Goal: Task Accomplishment & Management: Manage account settings

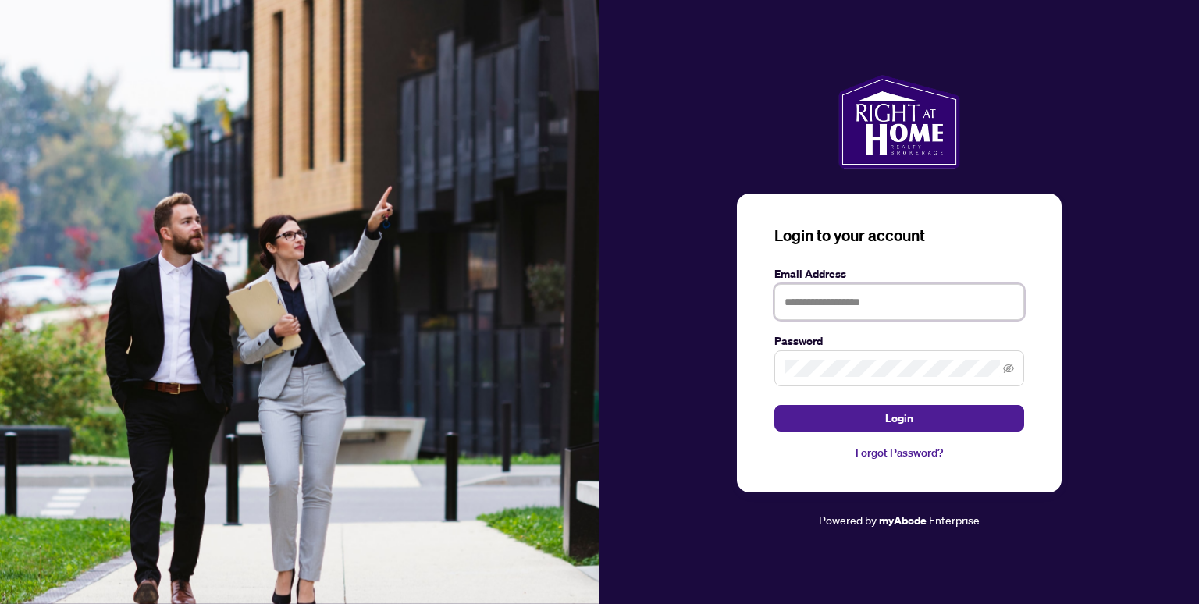
click at [801, 298] on input "text" at bounding box center [900, 302] width 250 height 36
type input "**********"
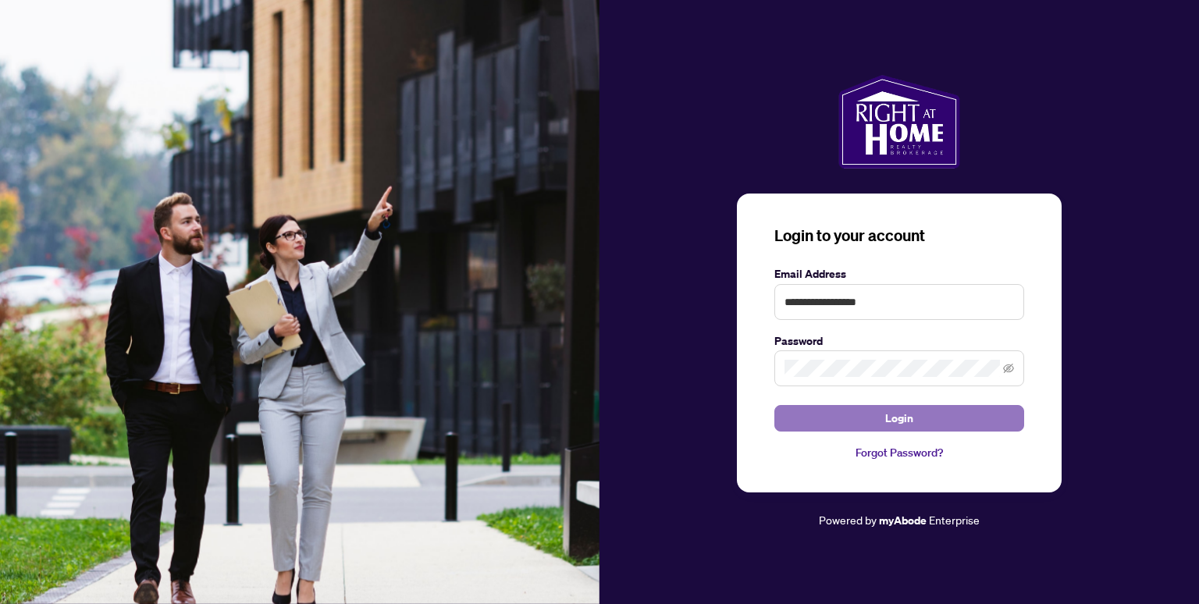
click at [917, 416] on button "Login" at bounding box center [900, 418] width 250 height 27
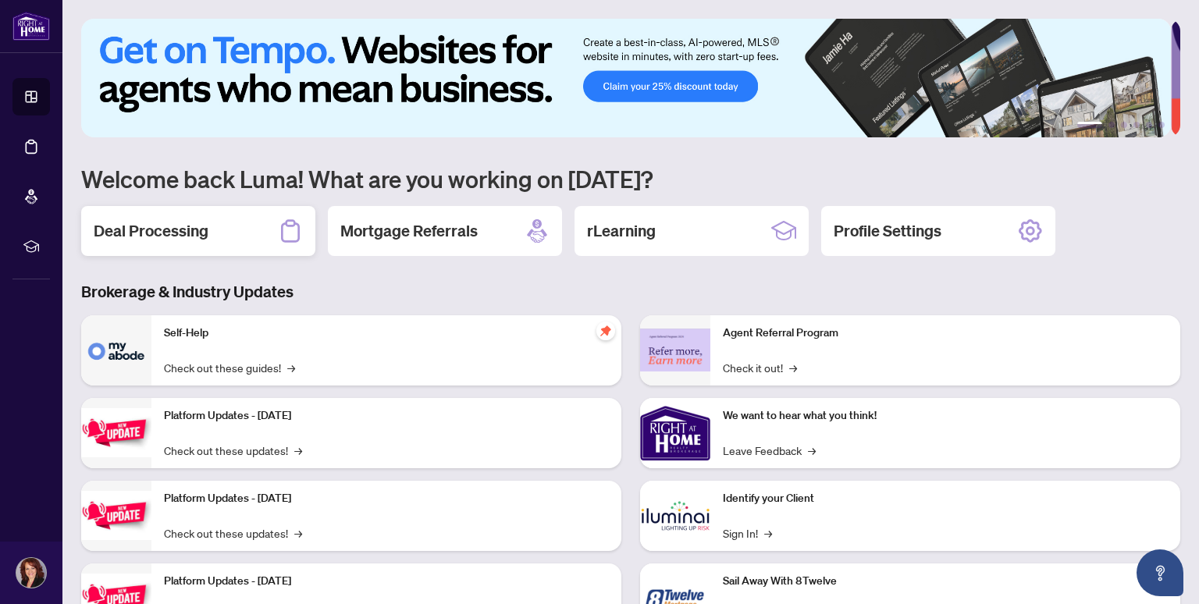
click at [144, 237] on h2 "Deal Processing" at bounding box center [151, 231] width 115 height 22
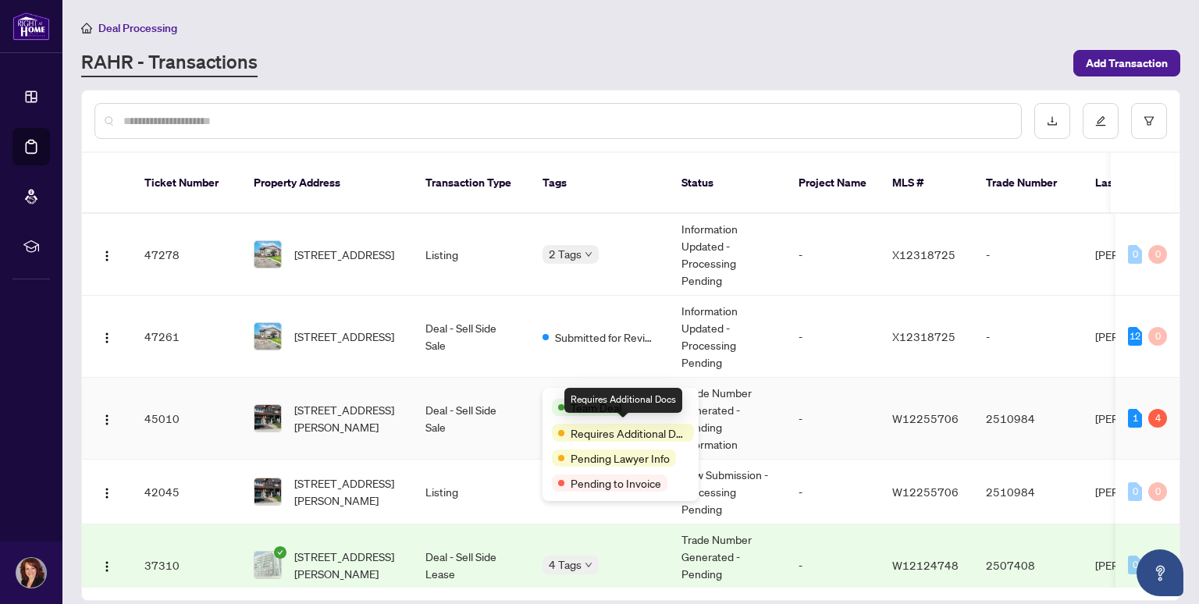
click at [604, 433] on span "Requires Additional Docs" at bounding box center [629, 433] width 117 height 17
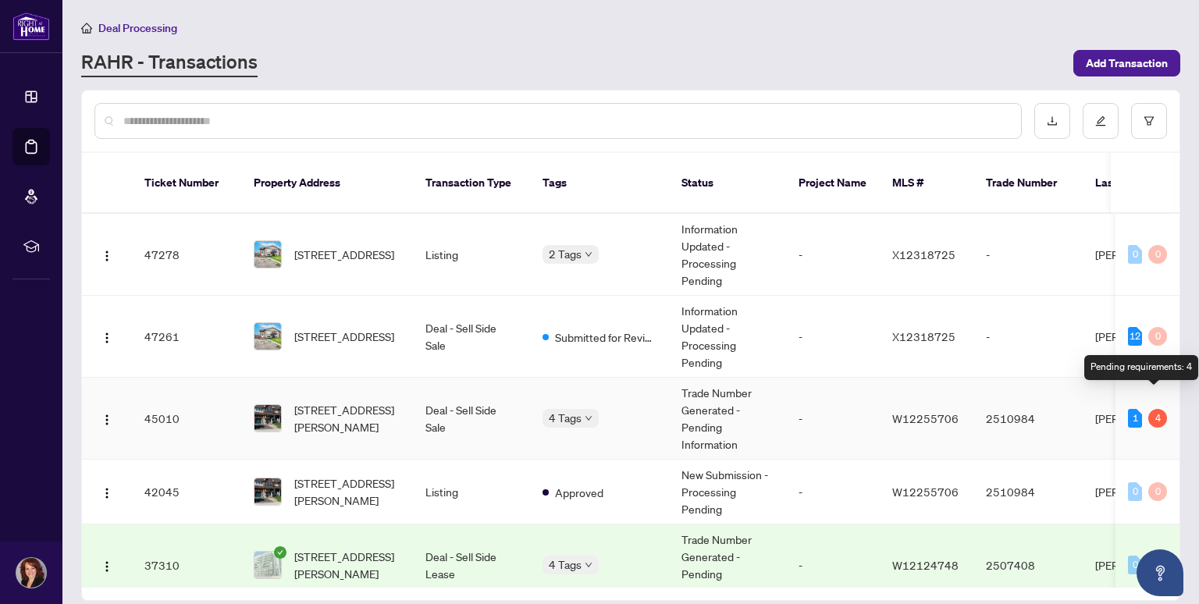
click at [1152, 409] on div "4" at bounding box center [1158, 418] width 19 height 19
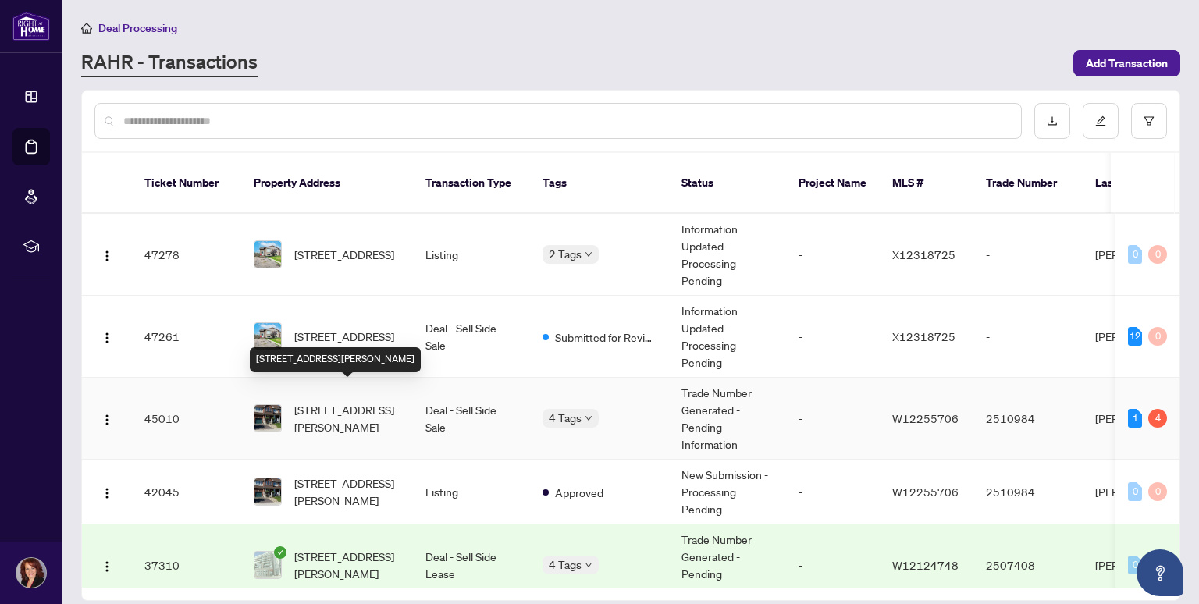
click at [356, 401] on span "[STREET_ADDRESS][PERSON_NAME]" at bounding box center [347, 418] width 106 height 34
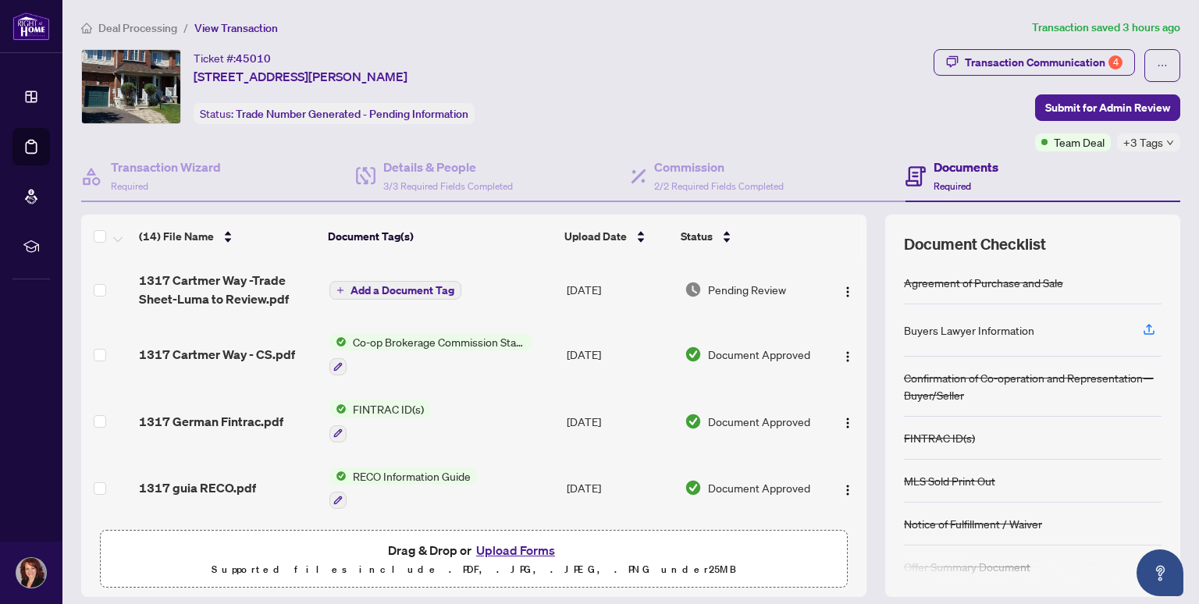
click at [404, 291] on span "Add a Document Tag" at bounding box center [403, 290] width 104 height 11
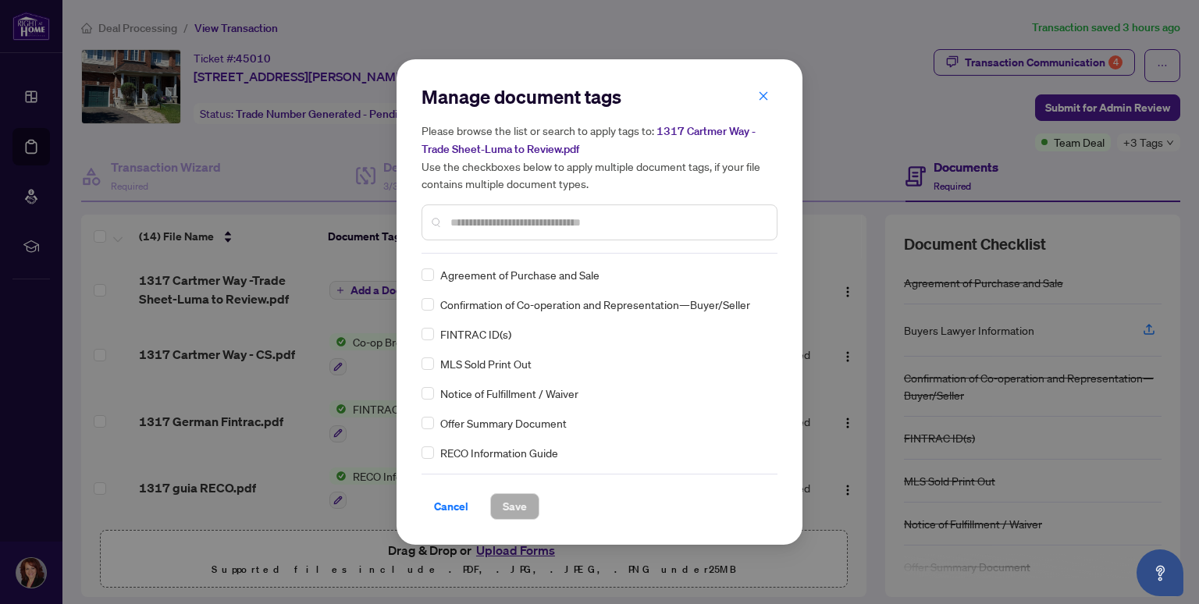
click at [454, 510] on span "Cancel" at bounding box center [451, 506] width 34 height 25
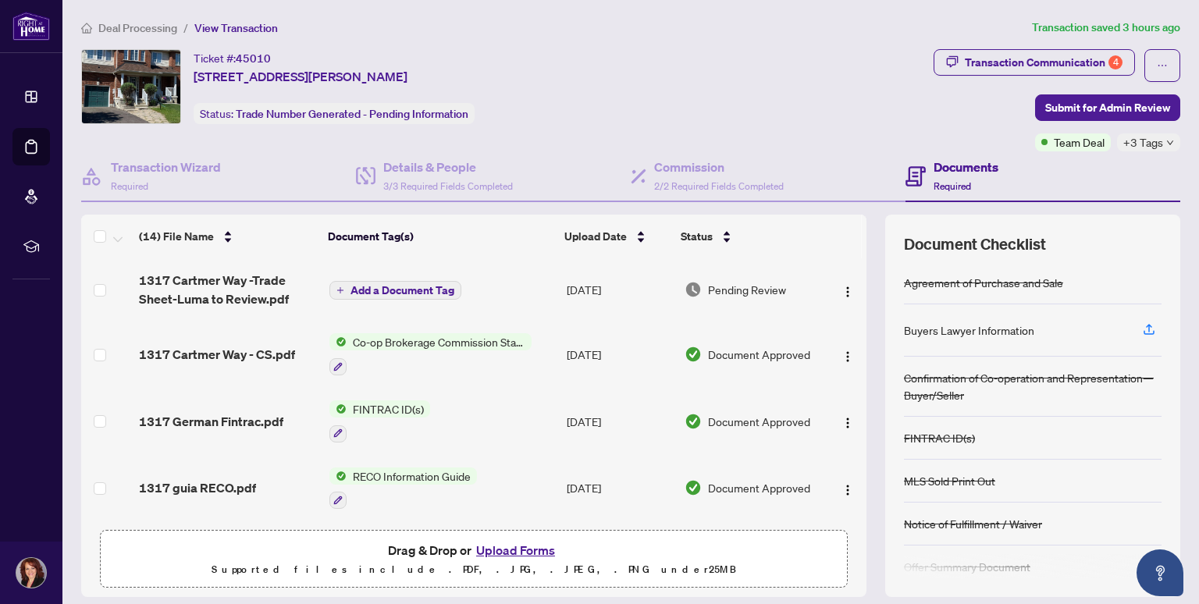
click at [754, 287] on span "Pending Review" at bounding box center [747, 289] width 78 height 17
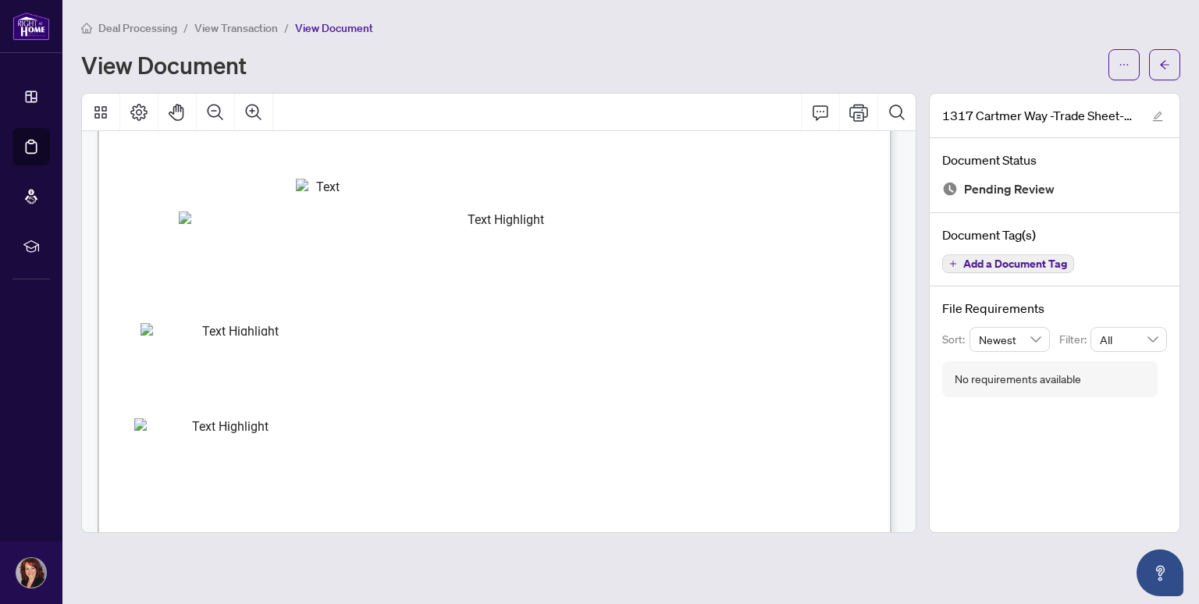
scroll to position [269, 0]
click at [860, 107] on icon "Print" at bounding box center [858, 112] width 19 height 19
click at [1008, 263] on span "Add a Document Tag" at bounding box center [1015, 263] width 104 height 11
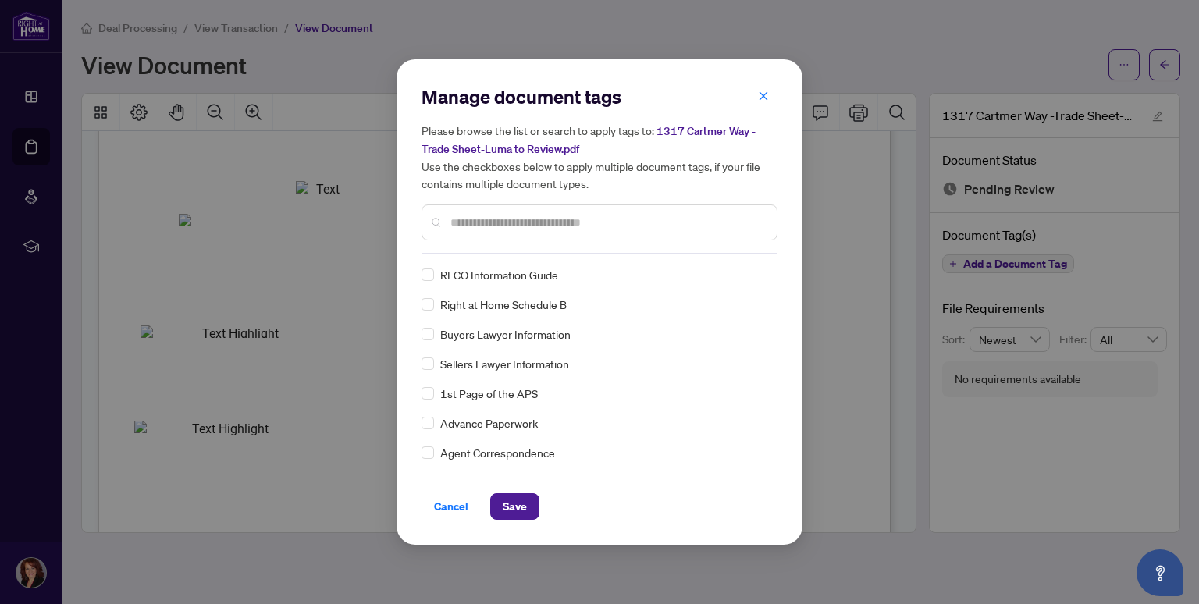
scroll to position [0, 0]
click at [538, 227] on input "text" at bounding box center [608, 222] width 314 height 17
click at [447, 504] on span "Cancel" at bounding box center [451, 506] width 34 height 25
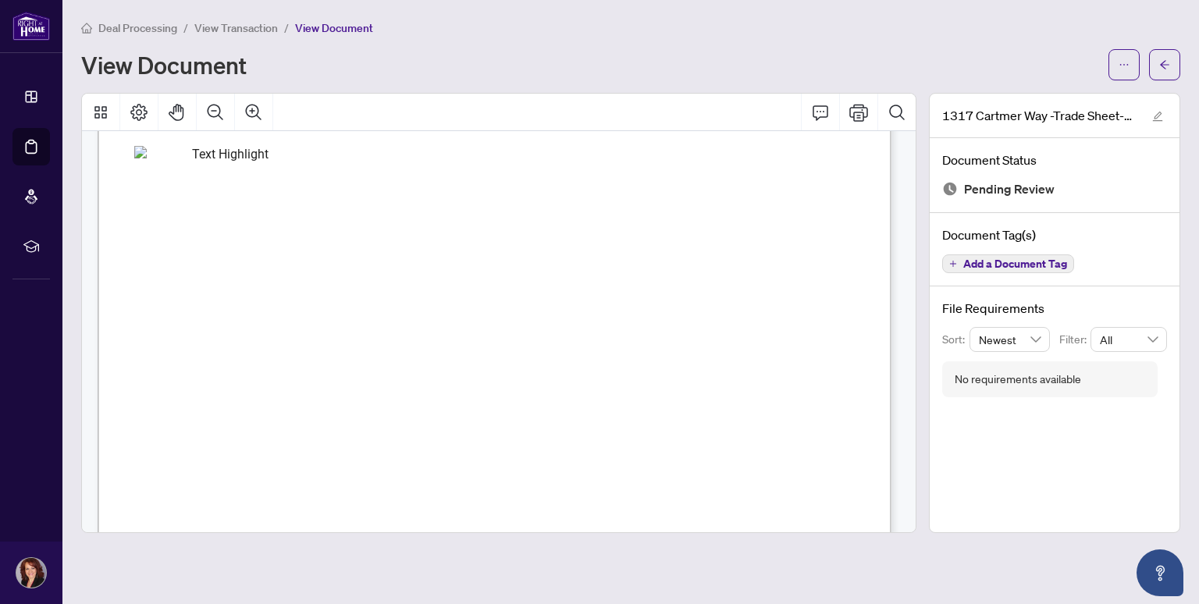
scroll to position [656, 0]
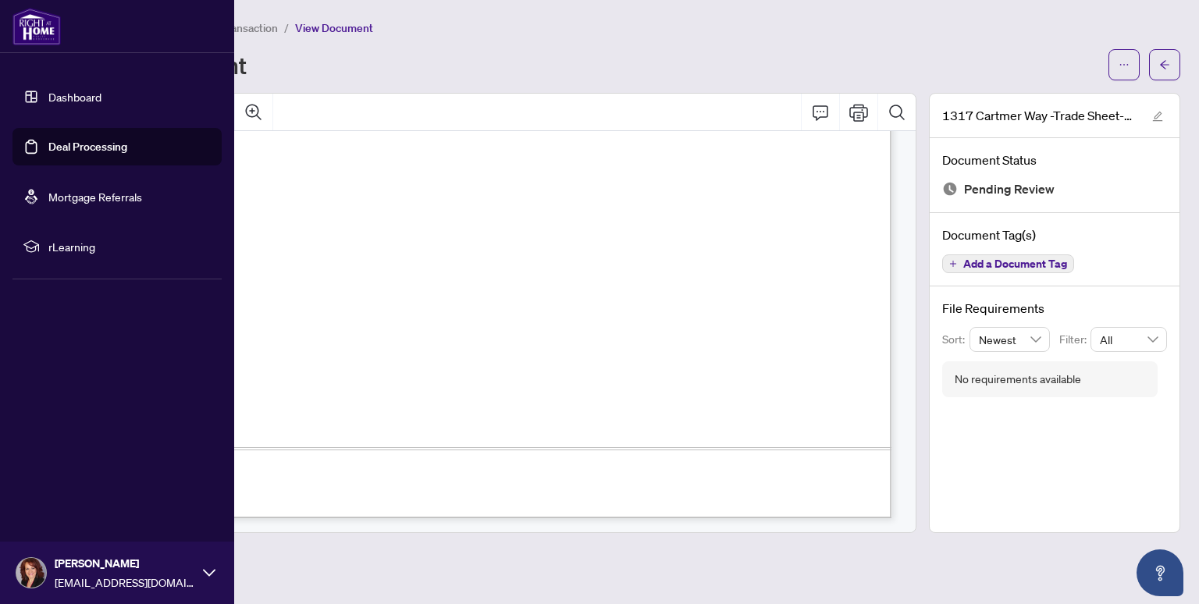
click at [87, 147] on link "Deal Processing" at bounding box center [87, 147] width 79 height 14
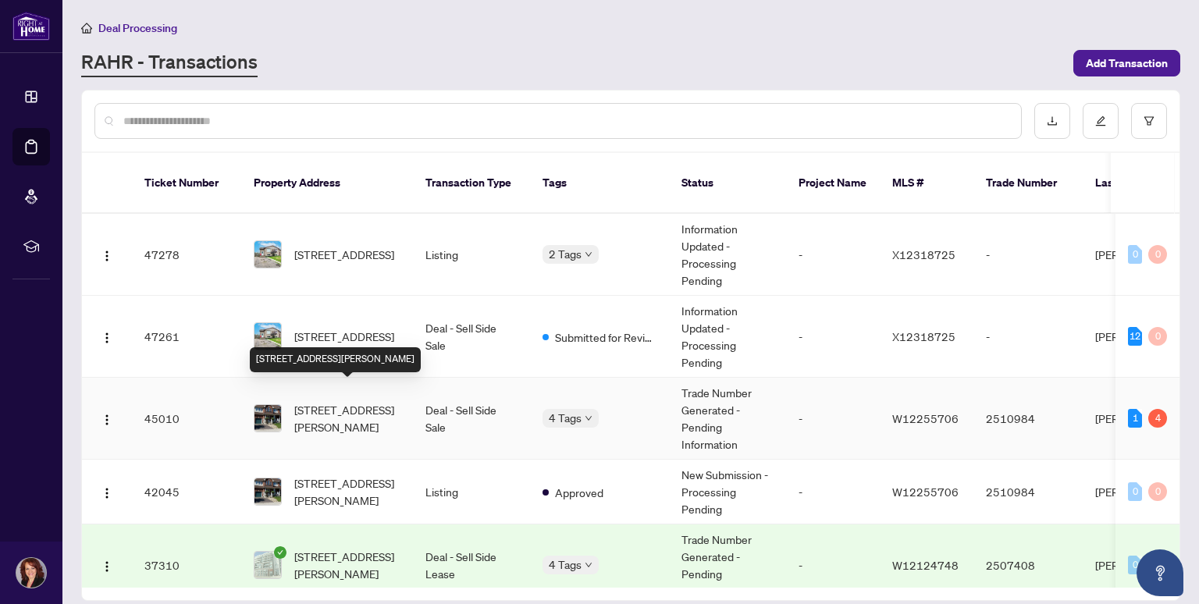
click at [345, 401] on span "[STREET_ADDRESS][PERSON_NAME]" at bounding box center [347, 418] width 106 height 34
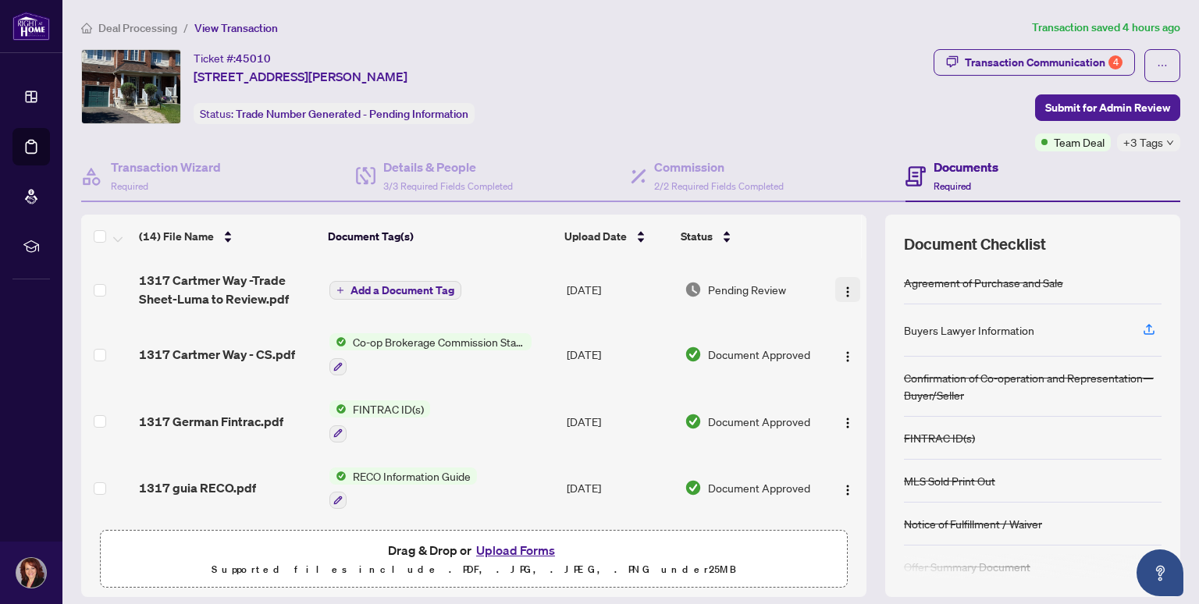
click at [842, 286] on img "button" at bounding box center [848, 292] width 12 height 12
click at [513, 554] on button "Upload Forms" at bounding box center [516, 550] width 88 height 20
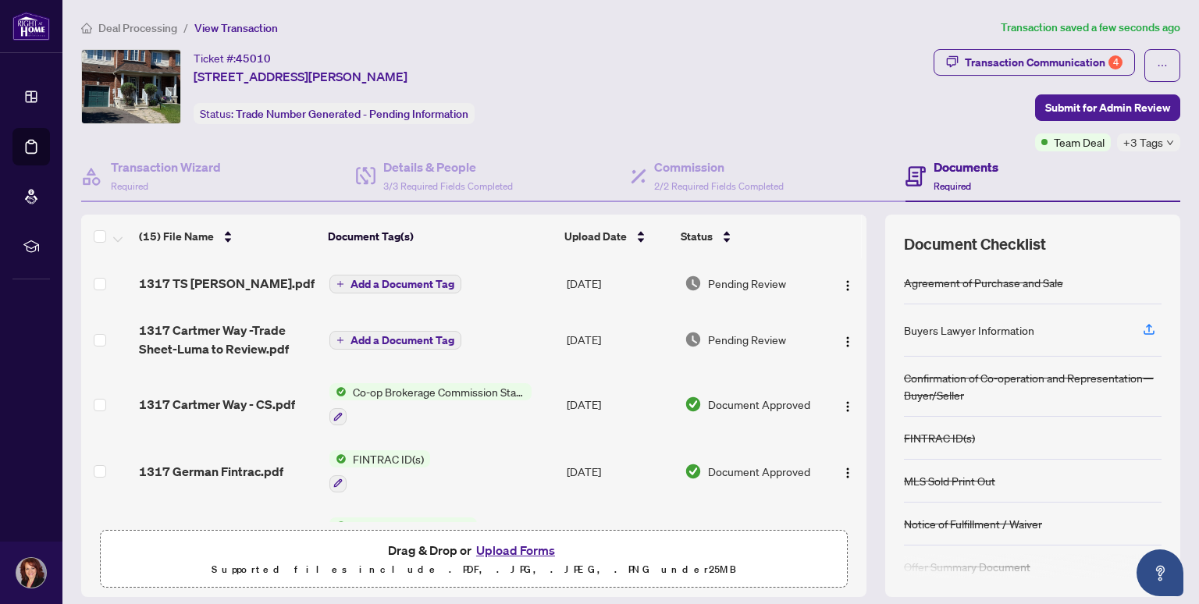
click at [429, 283] on span "Add a Document Tag" at bounding box center [403, 284] width 104 height 11
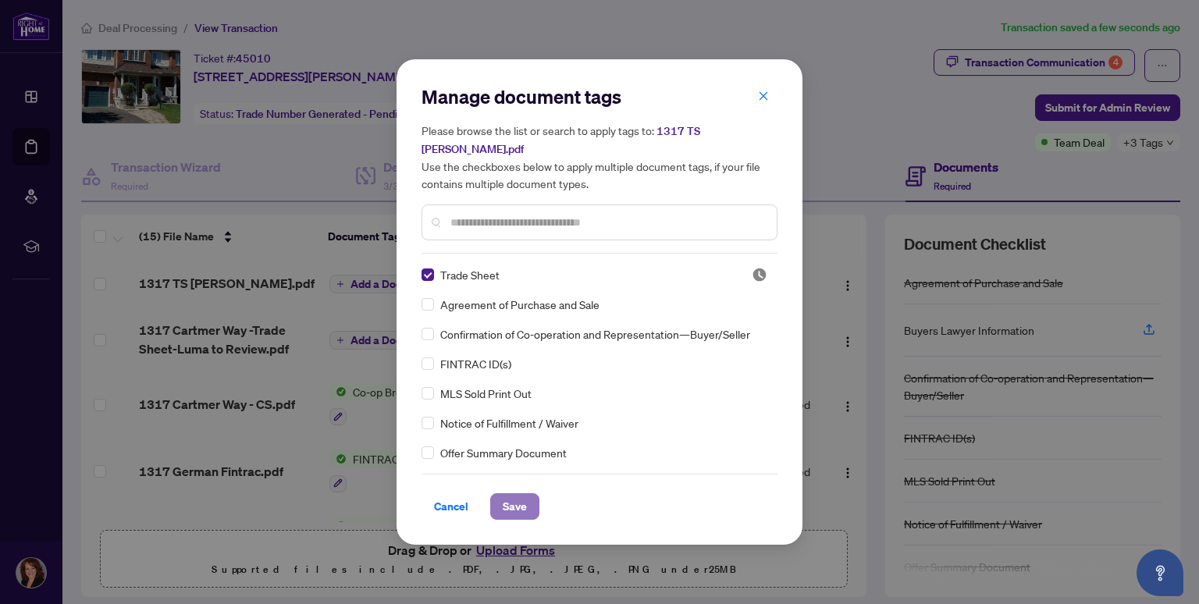
click at [503, 511] on span "Save" at bounding box center [515, 506] width 24 height 25
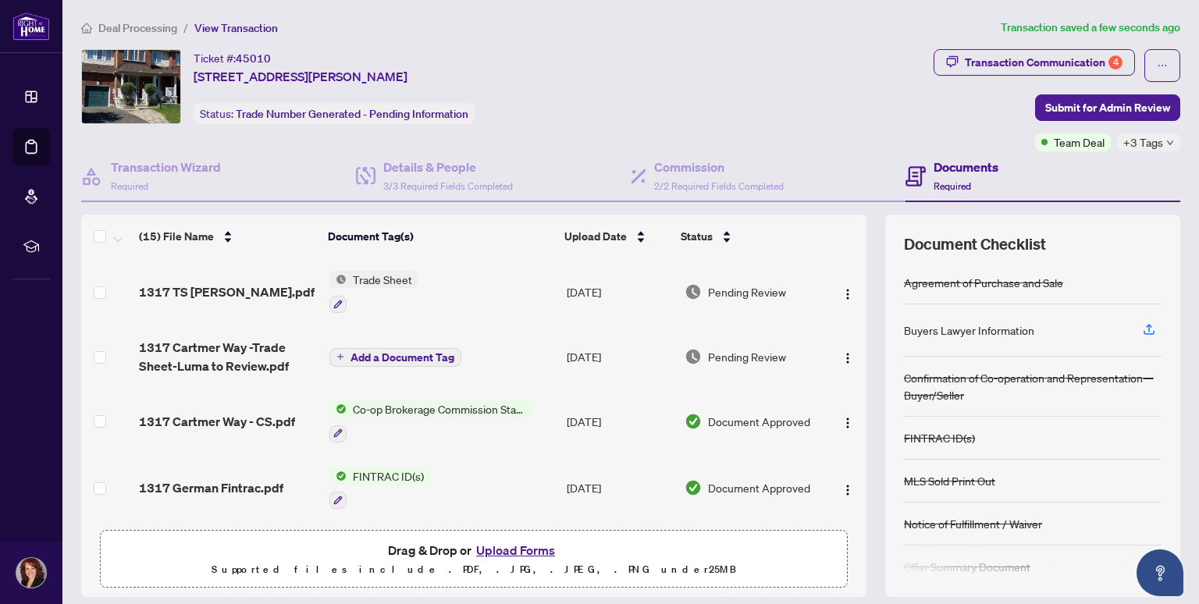
click at [336, 304] on icon "button" at bounding box center [337, 304] width 9 height 9
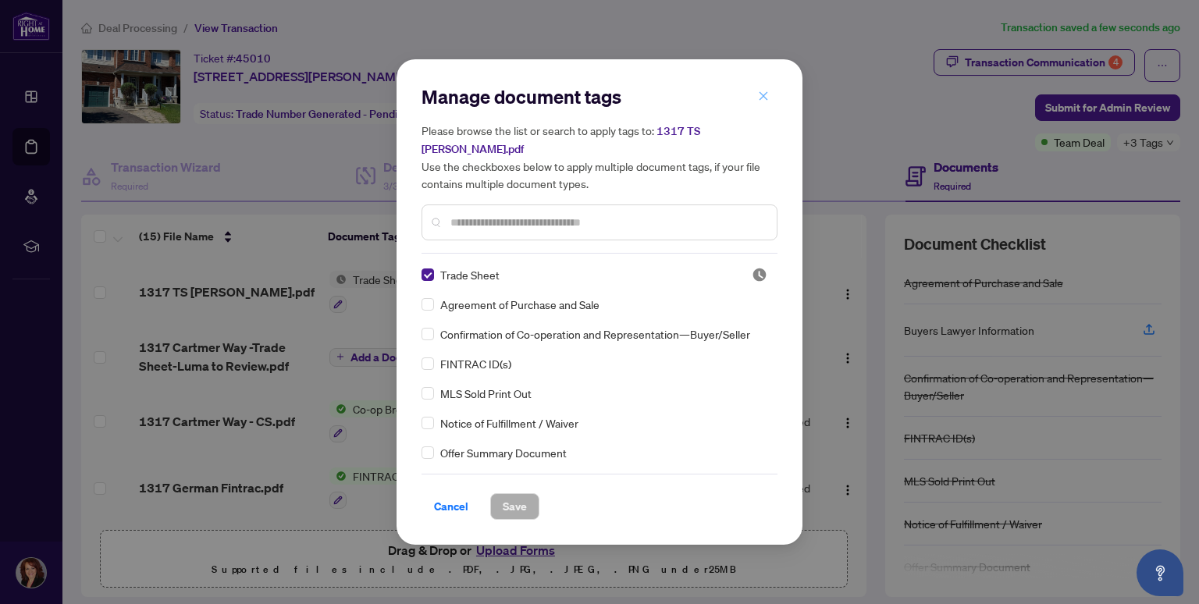
click at [760, 98] on icon "close" at bounding box center [763, 96] width 11 height 11
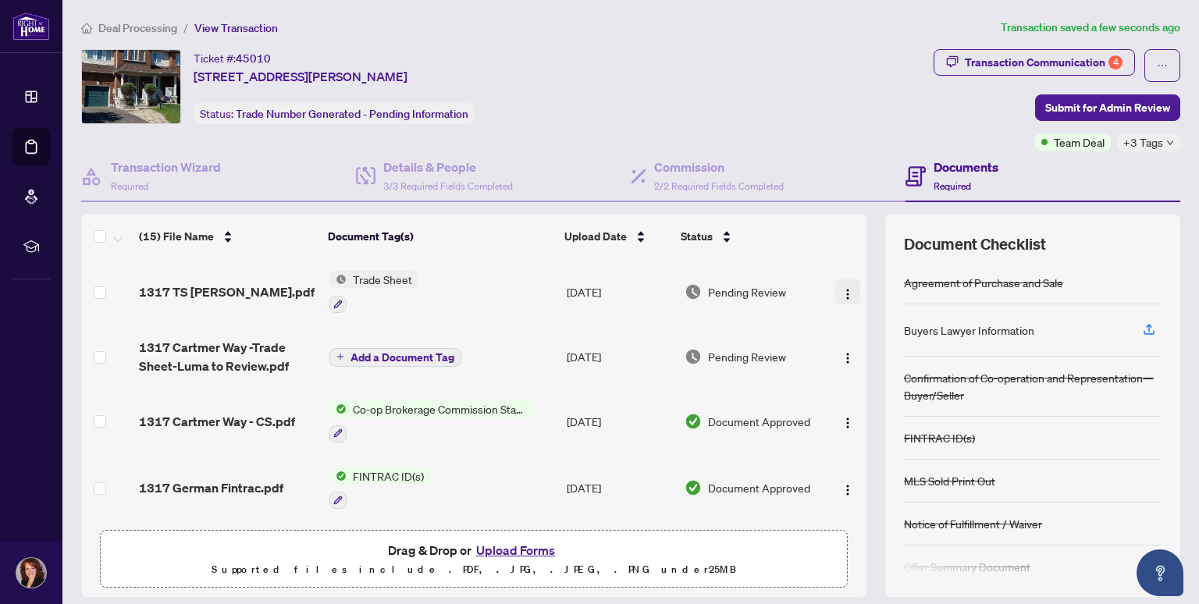
click at [842, 292] on img "button" at bounding box center [848, 294] width 12 height 12
click at [486, 292] on td "Trade Sheet" at bounding box center [441, 291] width 237 height 67
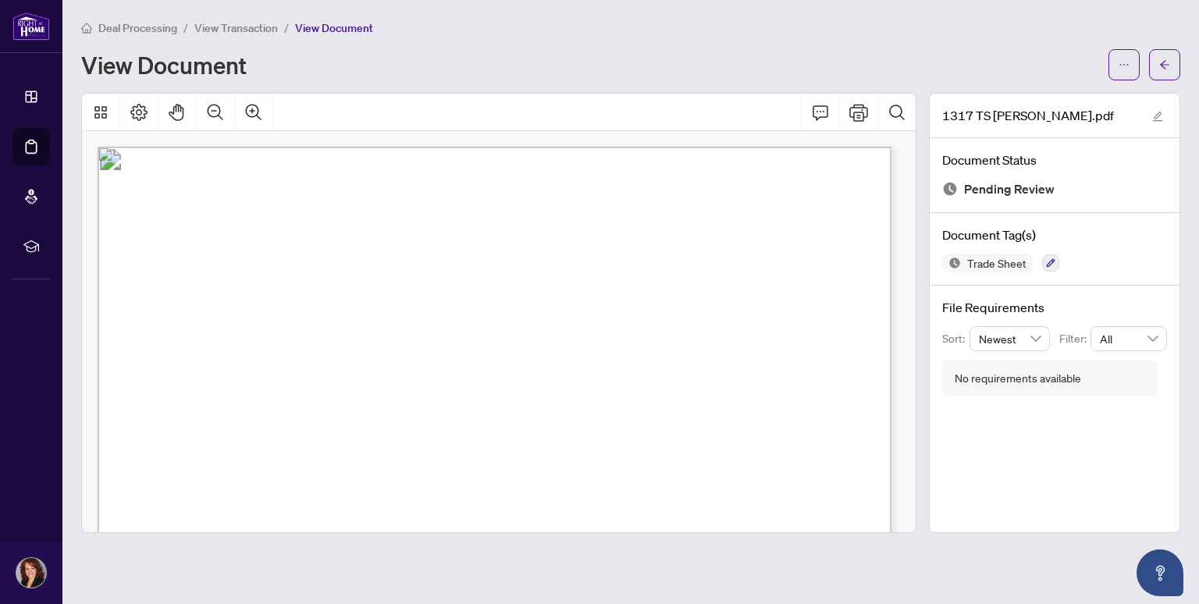
click at [771, 72] on div "View Document" at bounding box center [590, 64] width 1018 height 25
click at [192, 69] on h1 "View Document" at bounding box center [164, 64] width 166 height 25
click at [240, 30] on span "View Transaction" at bounding box center [236, 28] width 84 height 14
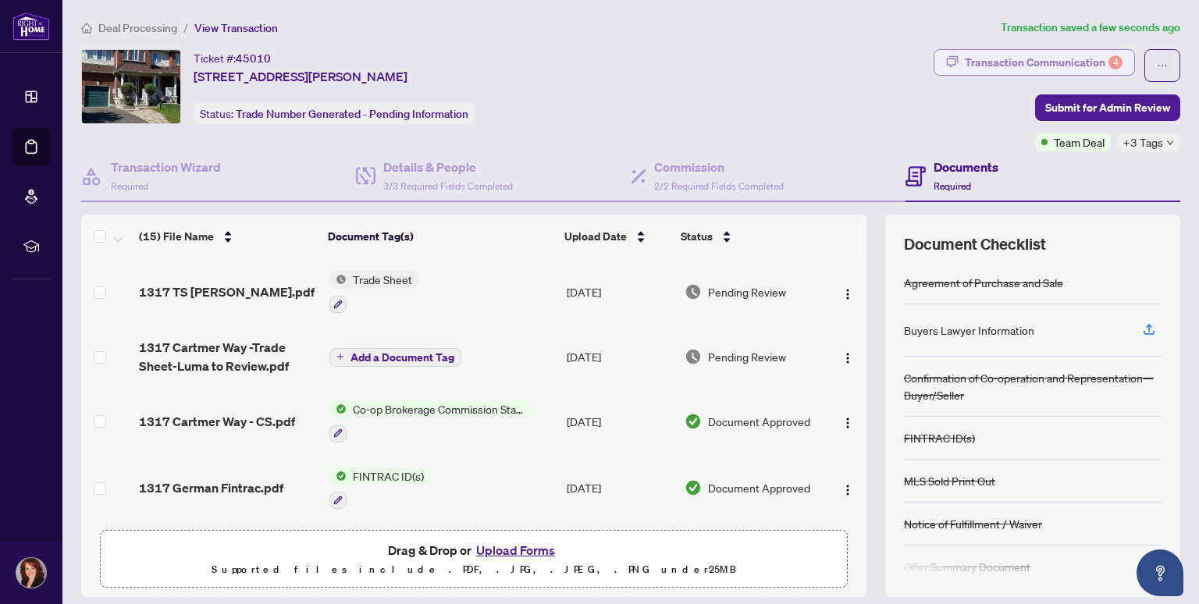
click at [1050, 66] on div "Transaction Communication 4" at bounding box center [1044, 62] width 158 height 25
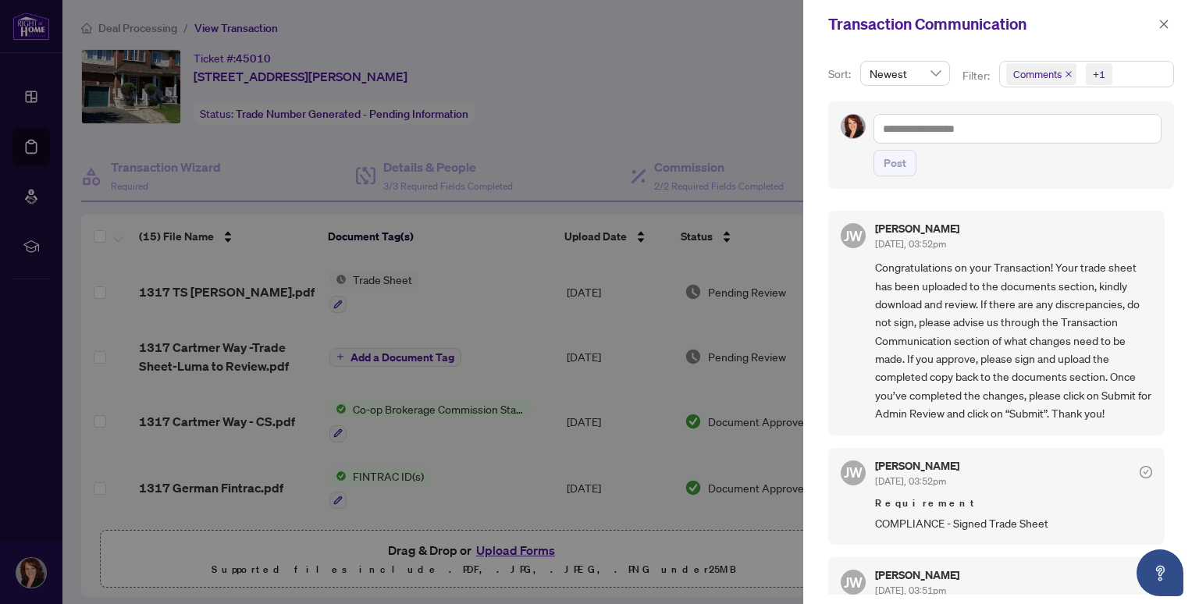
scroll to position [636, 0]
